Goal: Task Accomplishment & Management: Use online tool/utility

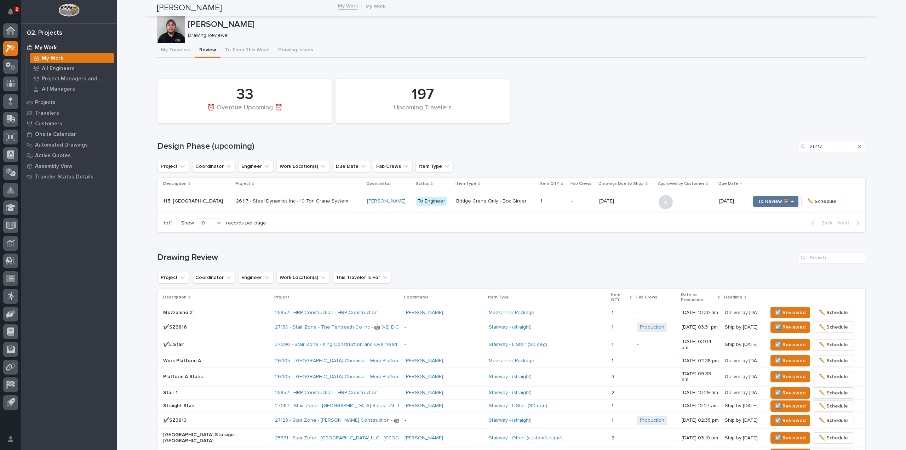
scroll to position [93, 0]
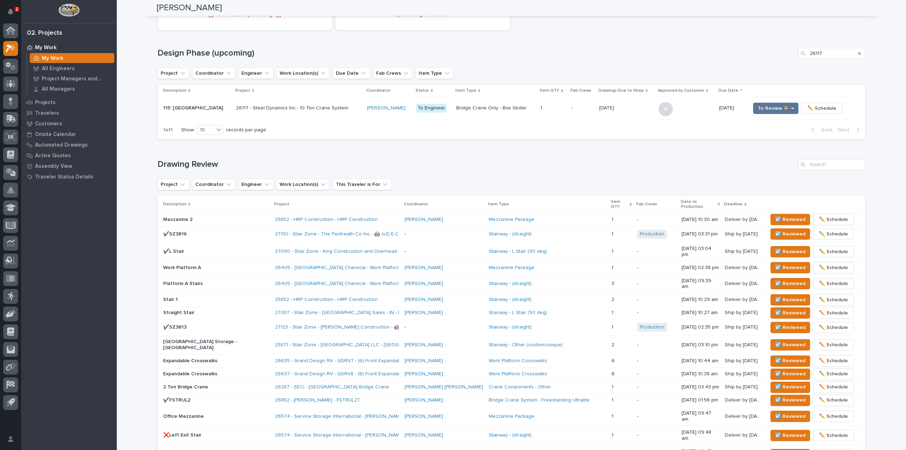
click at [15, 7] on div "2" at bounding box center [17, 9] width 5 height 5
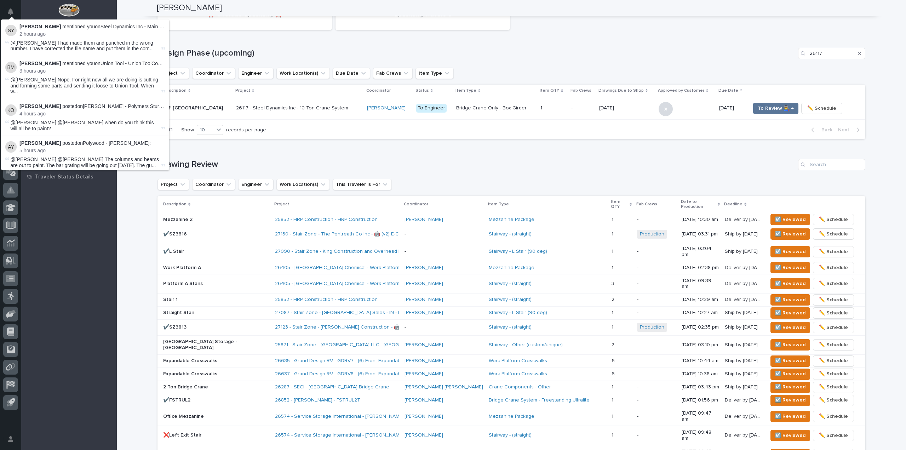
click at [111, 273] on div "My Work My Work All Engineers Project Managers and Engineers All Managers Proje…" at bounding box center [69, 246] width 96 height 408
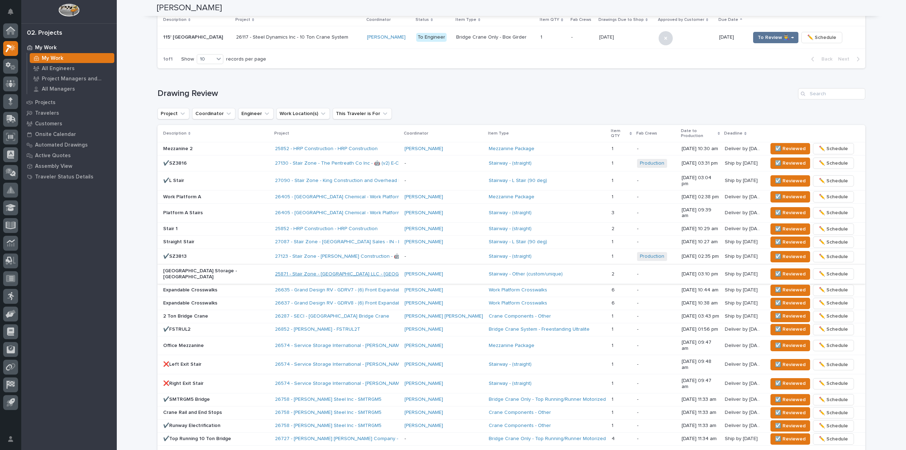
scroll to position [199, 0]
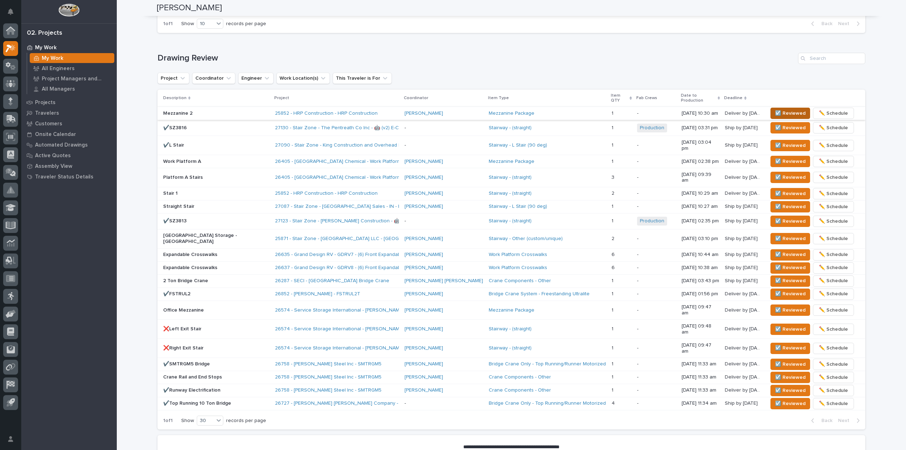
click at [781, 110] on span "☑️ Reviewed" at bounding box center [790, 113] width 30 height 8
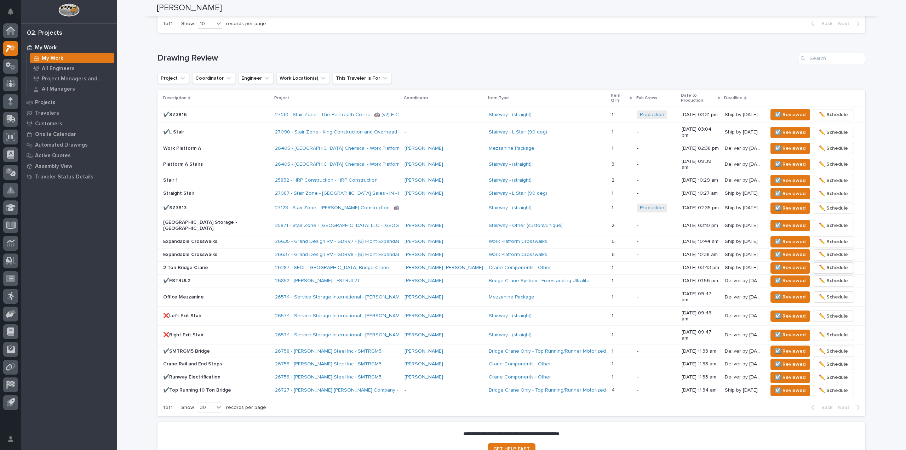
scroll to position [193, 0]
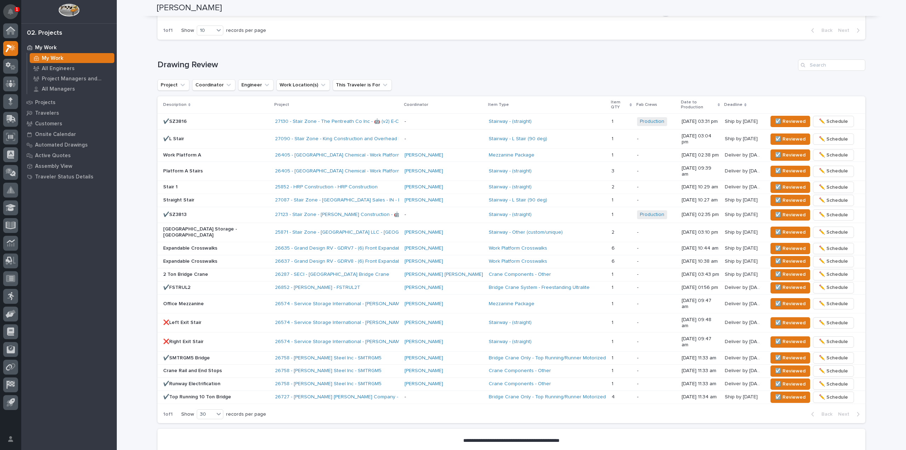
click at [13, 6] on button "Notifications" at bounding box center [10, 11] width 15 height 15
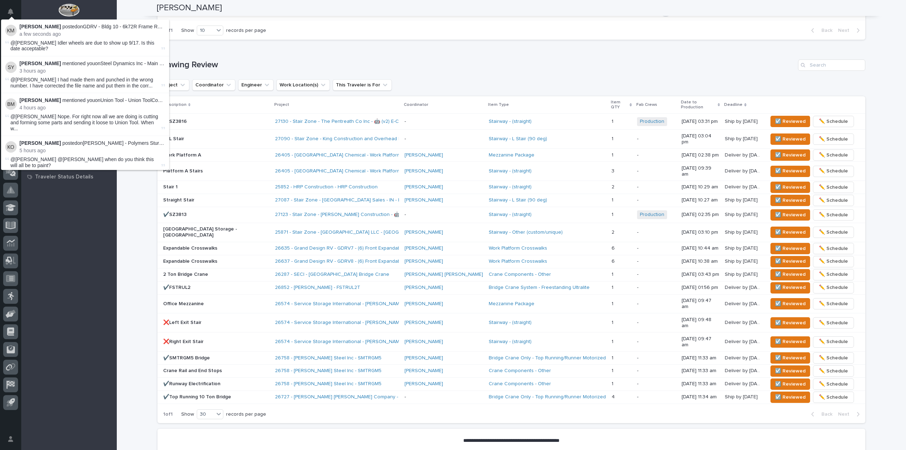
click at [120, 4] on div "**********" at bounding box center [511, 159] width 789 height 703
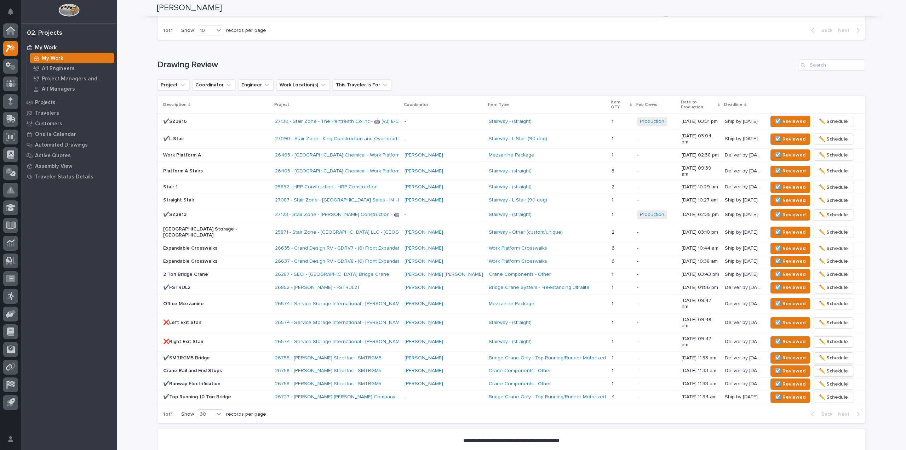
click at [677, 81] on div "Project Coordinator Engineer Work Location(s) This Traveler is For" at bounding box center [512, 84] width 708 height 11
click at [784, 116] on button "☑️ Reviewed" at bounding box center [791, 121] width 40 height 11
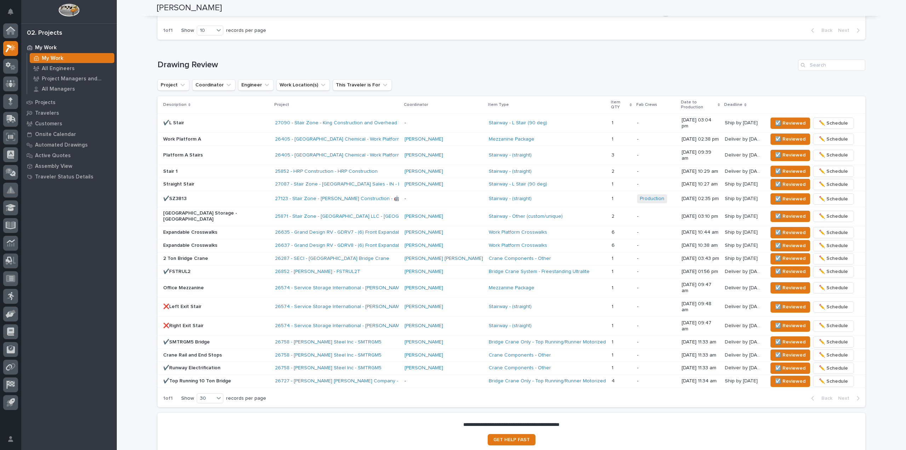
scroll to position [185, 0]
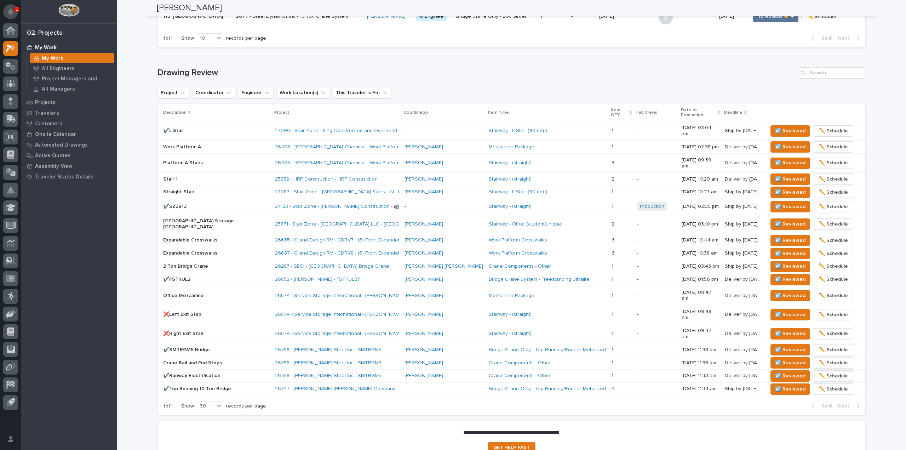
click at [11, 16] on button "Notifications" at bounding box center [10, 11] width 15 height 15
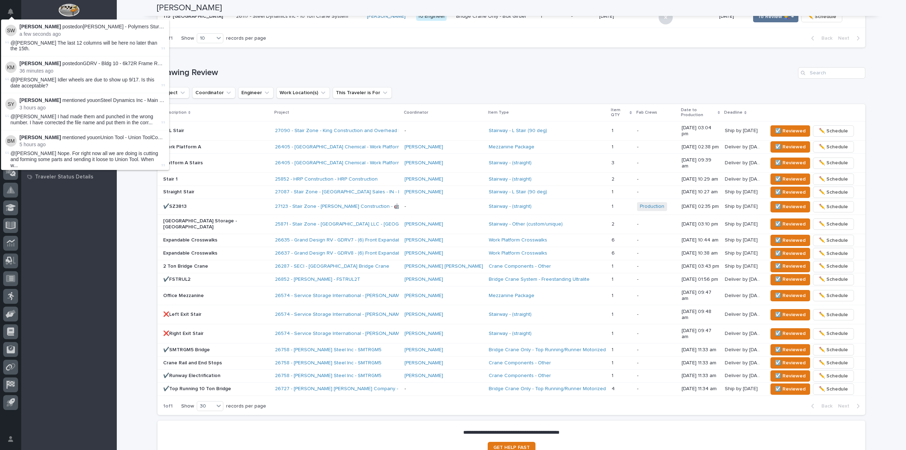
click at [16, 1] on div "[PERSON_NAME] posted on [PERSON_NAME] - Polymers Sturgis - Summit Crane System …" at bounding box center [10, 225] width 21 height 450
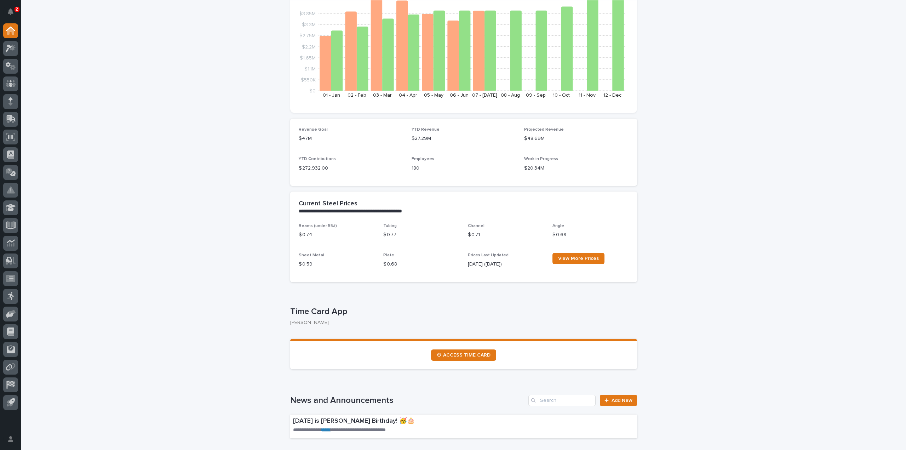
scroll to position [106, 0]
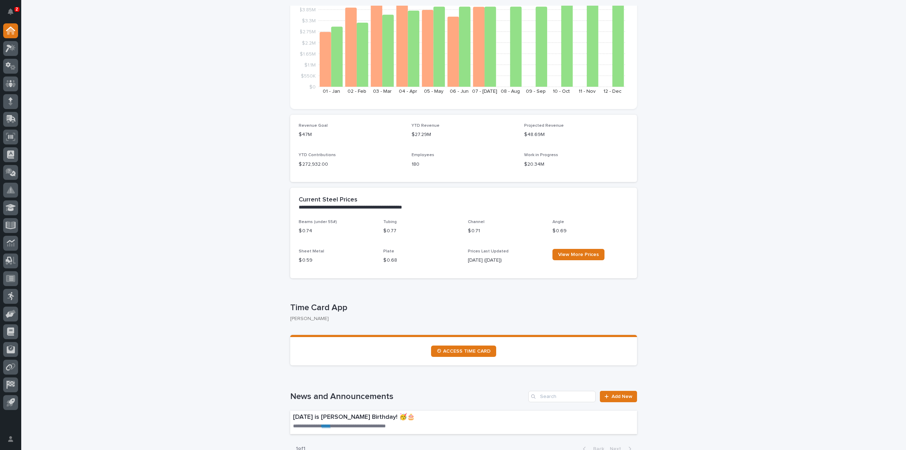
click at [454, 360] on section "⏲ ACCESS TIME CARD" at bounding box center [463, 350] width 347 height 30
click at [455, 349] on span "⏲ ACCESS TIME CARD" at bounding box center [464, 351] width 54 height 5
